Goal: Task Accomplishment & Management: Use online tool/utility

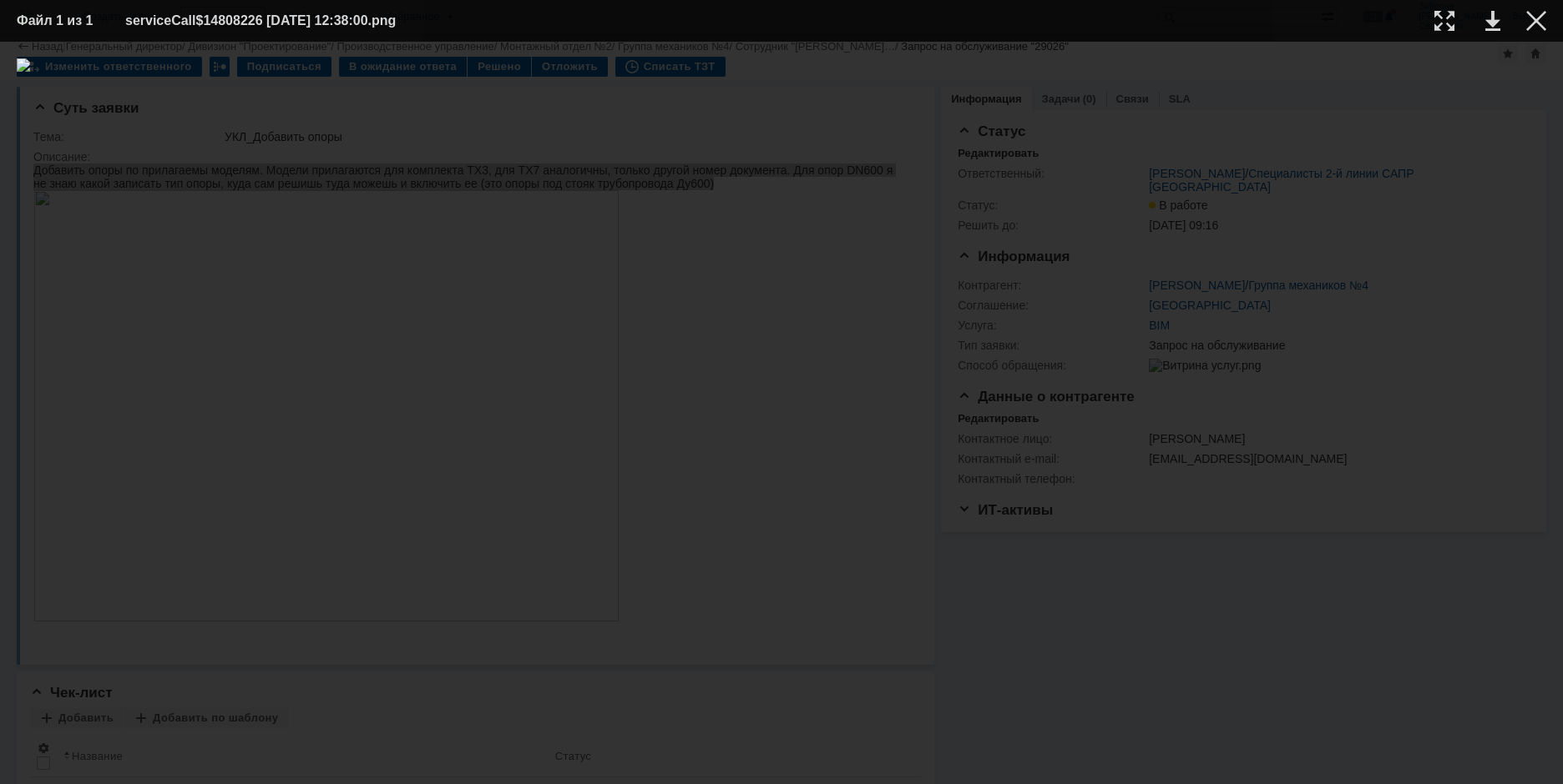
scroll to position [167, 0]
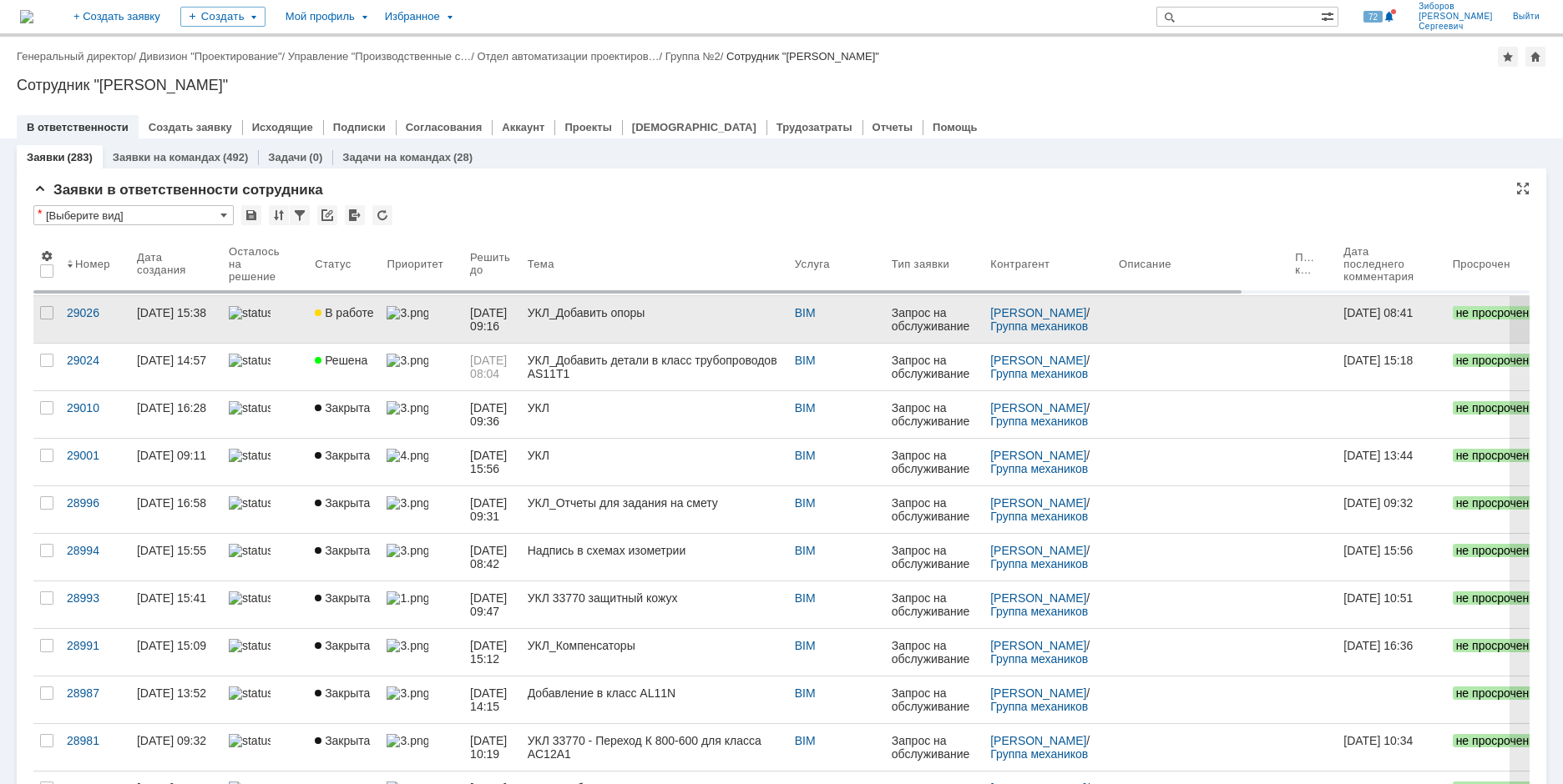
click at [366, 304] on link "В работе" at bounding box center [344, 319] width 72 height 47
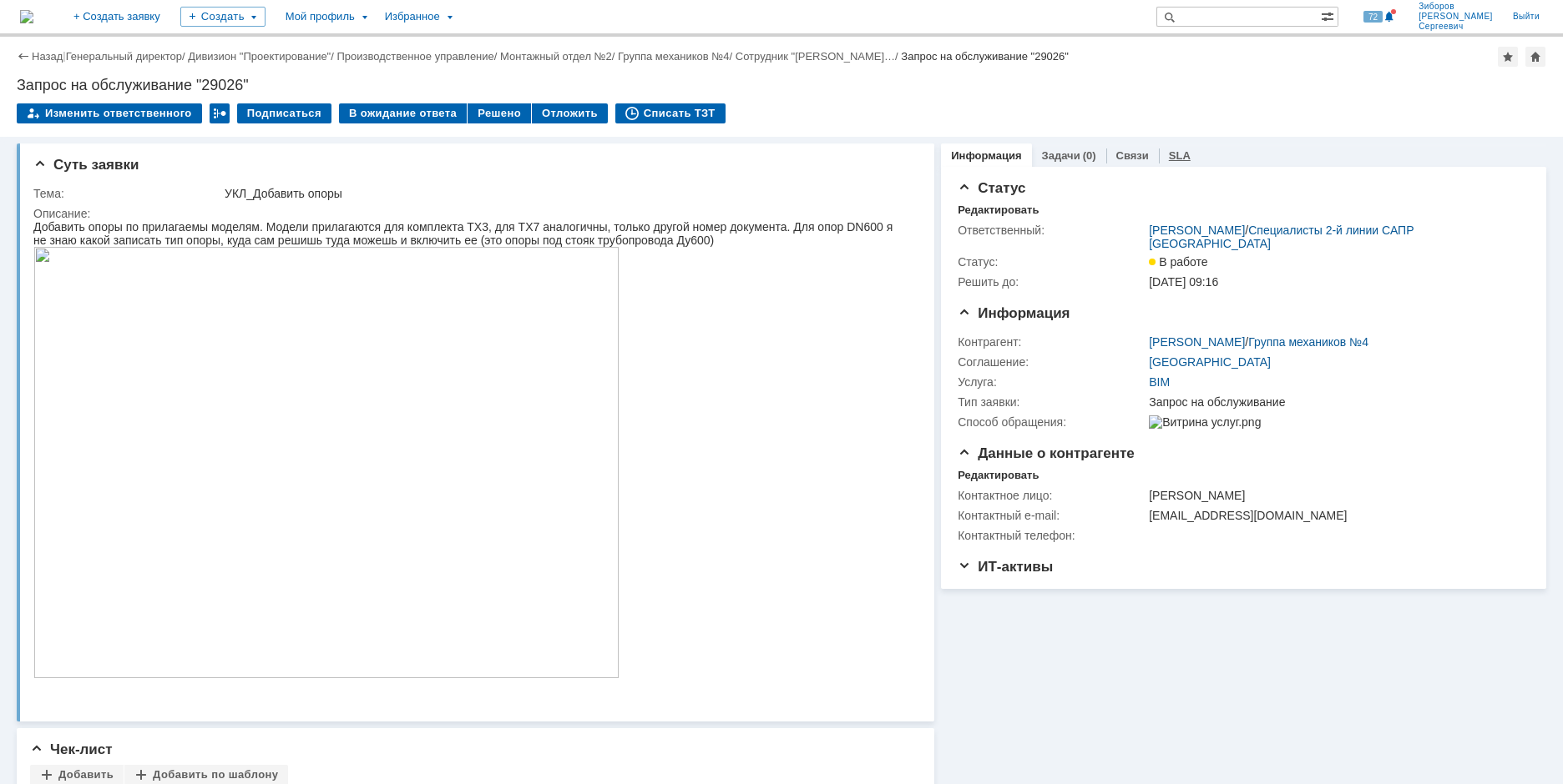
click at [1177, 152] on div "SLA" at bounding box center [1179, 155] width 42 height 24
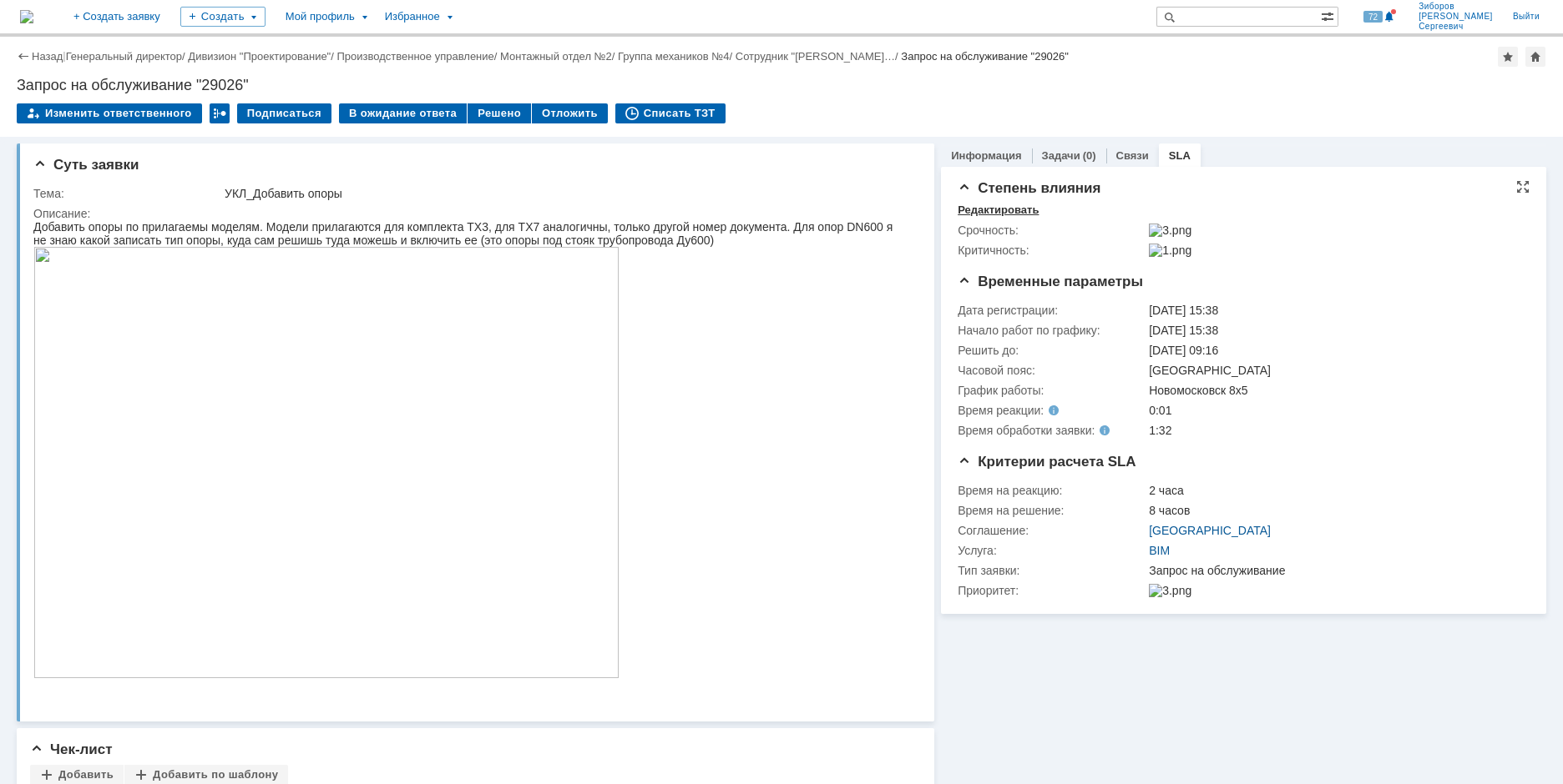
click at [1006, 211] on div "Редактировать" at bounding box center [997, 210] width 81 height 14
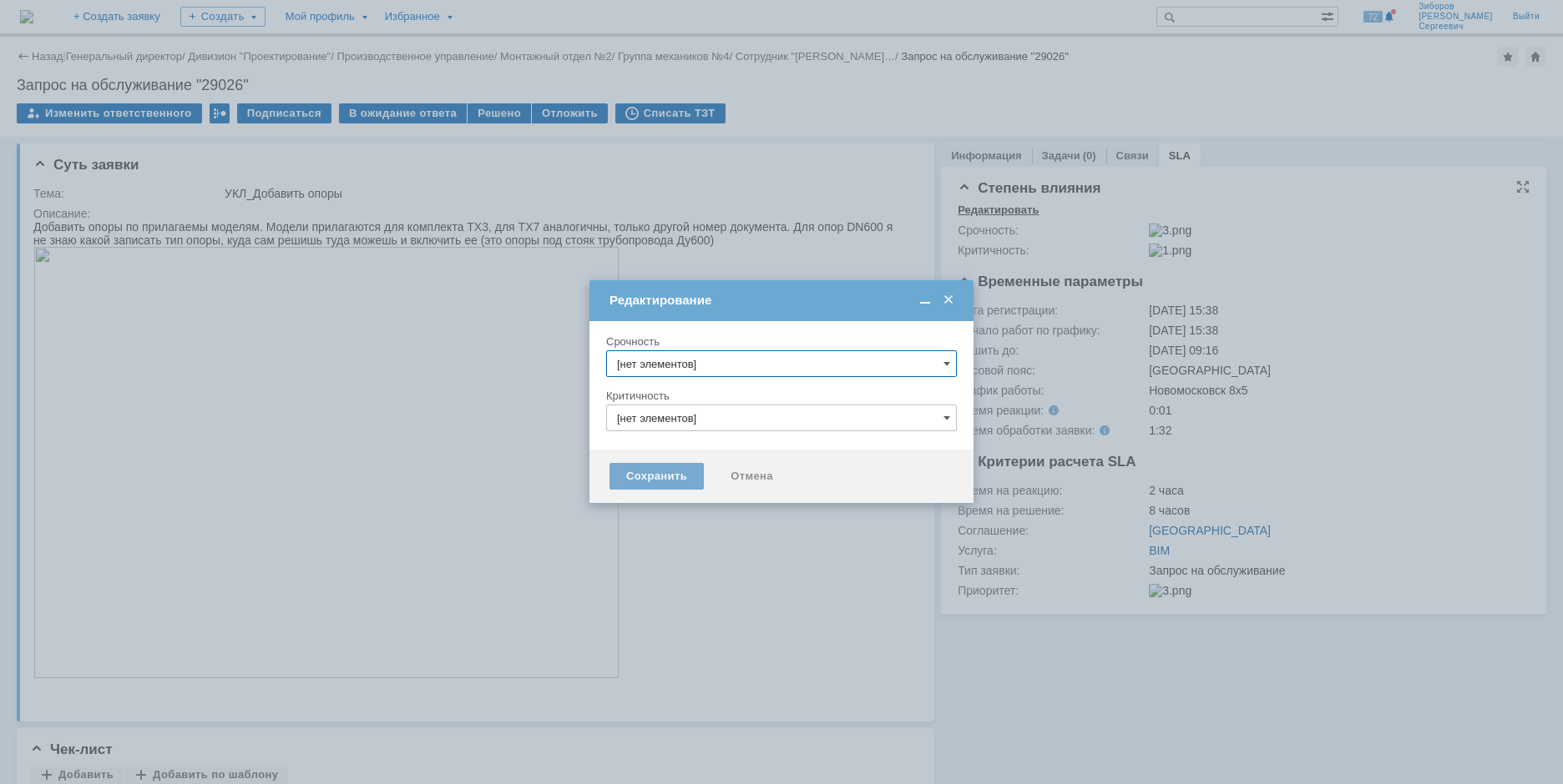
type input "2. Средняя (решить в установленные сроки)"
type input "3. Низкая"
click at [947, 367] on span at bounding box center [947, 364] width 7 height 14
click at [686, 398] on span "[не указано]" at bounding box center [781, 395] width 329 height 14
type input "[не указано]"
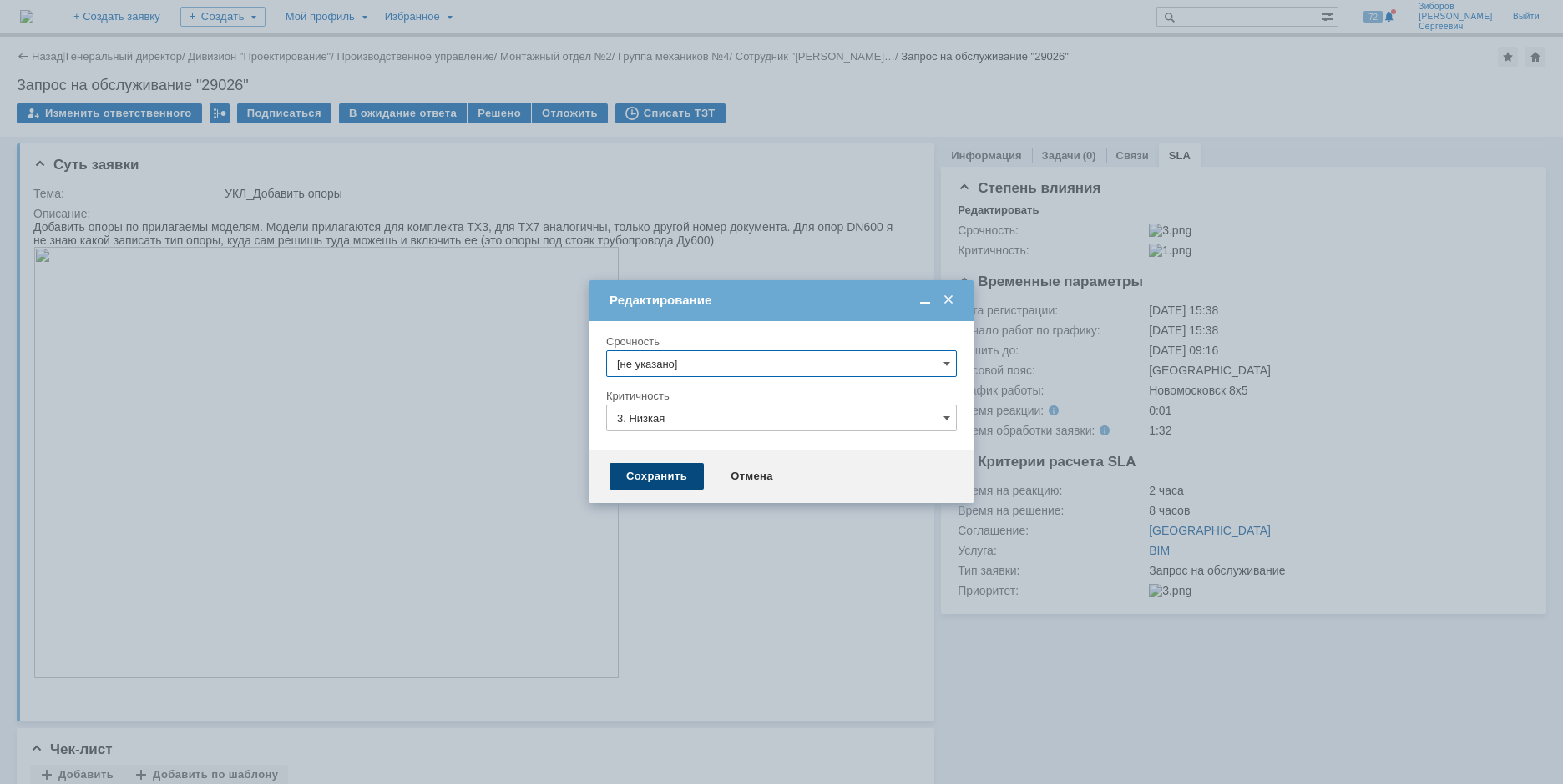
click at [647, 477] on div "Сохранить" at bounding box center [656, 476] width 94 height 26
